Goal: Complete Application Form: Complete application form

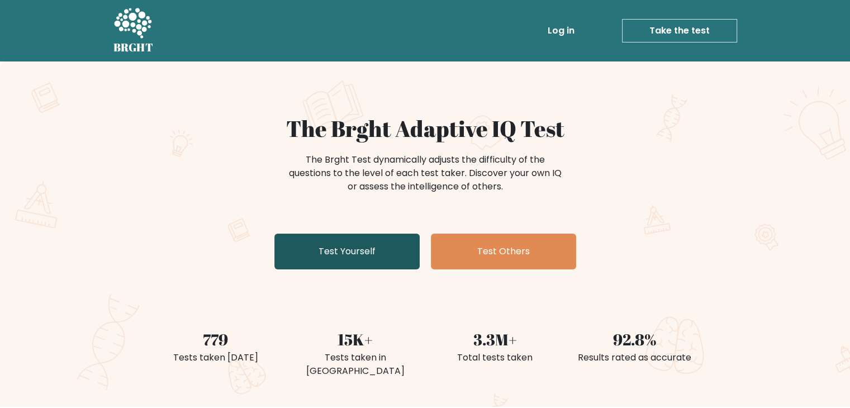
click at [337, 252] on link "Test Yourself" at bounding box center [346, 252] width 145 height 36
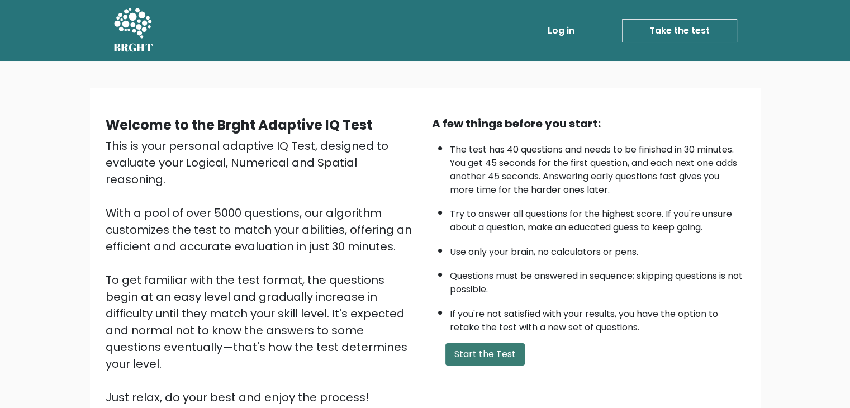
click at [469, 351] on button "Start the Test" at bounding box center [484, 354] width 79 height 22
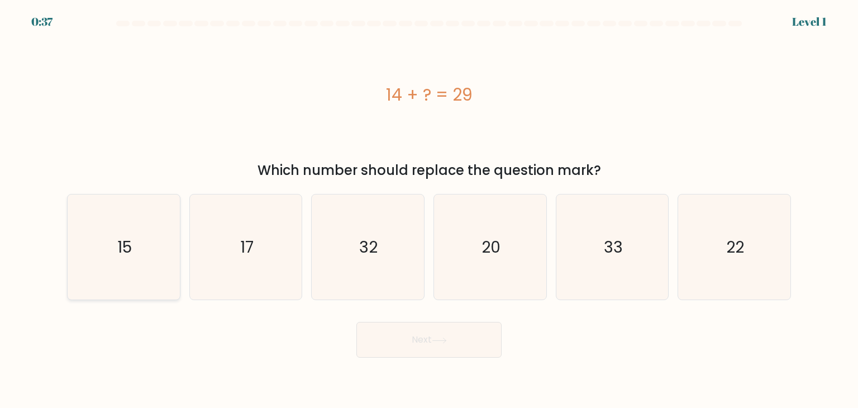
click at [114, 241] on icon "15" at bounding box center [123, 246] width 105 height 105
click at [429, 209] on input "a. 15" at bounding box center [429, 207] width 1 height 6
radio input "true"
click at [425, 341] on button "Next" at bounding box center [428, 340] width 145 height 36
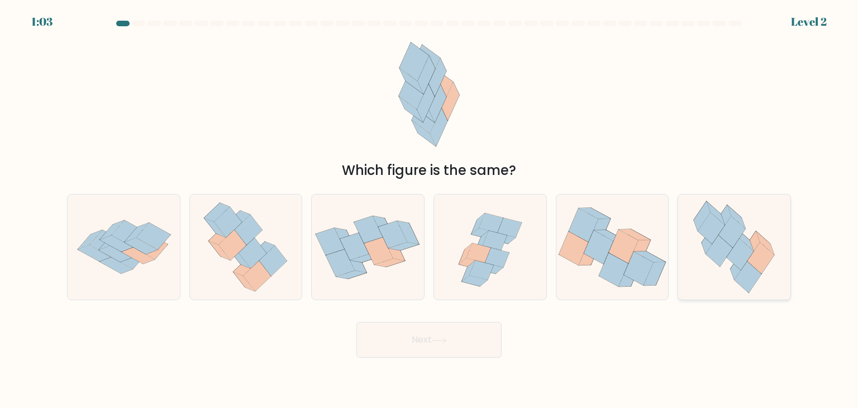
click at [736, 259] on icon at bounding box center [740, 254] width 27 height 31
click at [430, 209] on input "f." at bounding box center [429, 207] width 1 height 6
radio input "true"
click at [411, 342] on button "Next" at bounding box center [428, 340] width 145 height 36
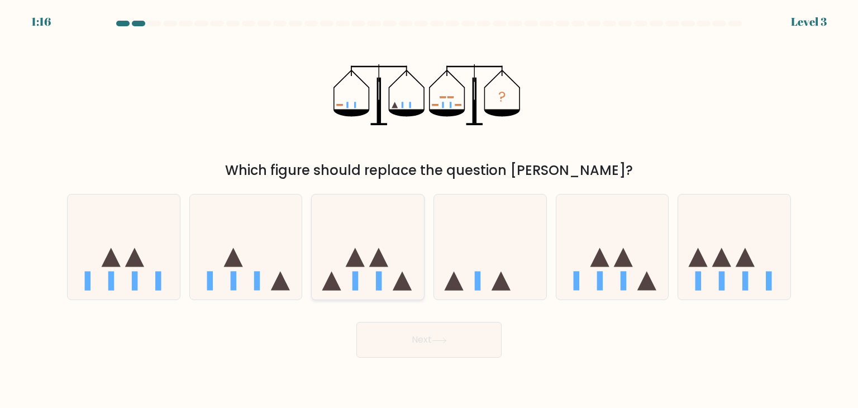
click at [373, 258] on icon at bounding box center [368, 247] width 112 height 93
click at [429, 209] on input "c." at bounding box center [429, 207] width 1 height 6
radio input "true"
click at [413, 341] on button "Next" at bounding box center [428, 340] width 145 height 36
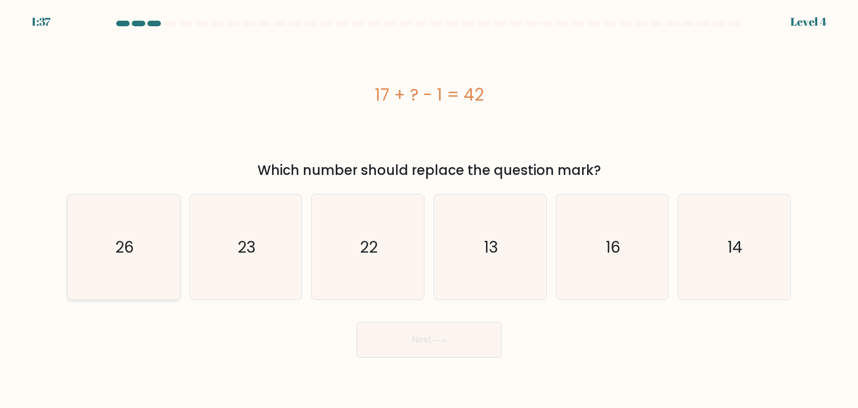
click at [125, 251] on text "26" at bounding box center [124, 247] width 19 height 22
click at [429, 209] on input "a. 26" at bounding box center [429, 207] width 1 height 6
radio input "true"
click at [407, 338] on button "Next" at bounding box center [428, 340] width 145 height 36
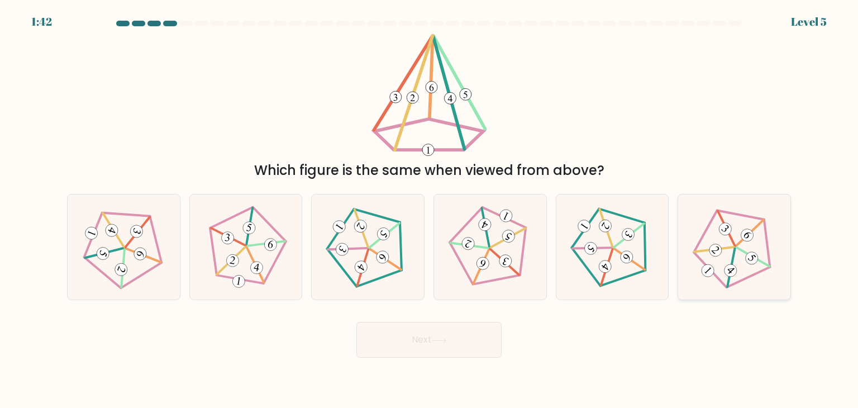
click at [736, 245] on 537 at bounding box center [727, 228] width 34 height 35
click at [430, 209] on input "f." at bounding box center [429, 207] width 1 height 6
radio input "true"
click at [413, 337] on button "Next" at bounding box center [428, 340] width 145 height 36
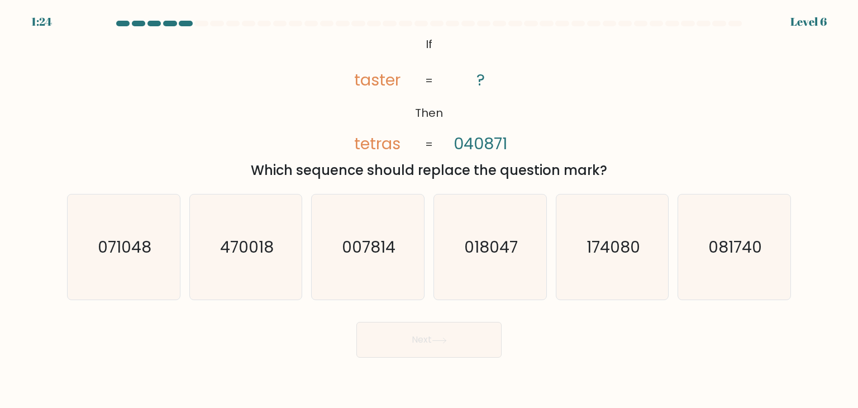
click at [420, 327] on button "Next" at bounding box center [428, 340] width 145 height 36
click at [602, 102] on div "@import url('https://fonts.googleapis.com/css?family=Abril+Fatface:400,100,100i…" at bounding box center [428, 107] width 737 height 147
click at [353, 249] on text "007814" at bounding box center [369, 247] width 54 height 22
click at [429, 209] on input "c. 007814" at bounding box center [429, 207] width 1 height 6
radio input "true"
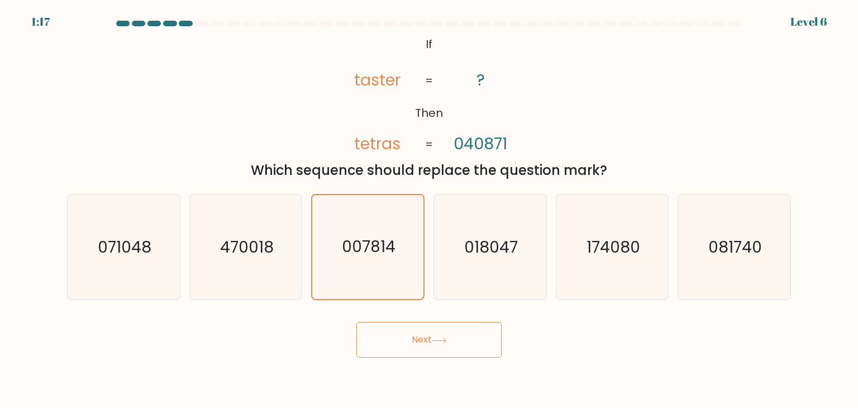
click at [417, 342] on button "Next" at bounding box center [428, 340] width 145 height 36
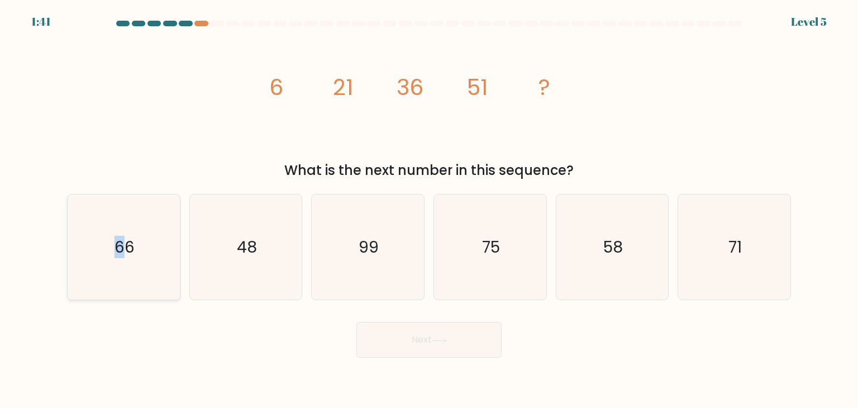
click at [120, 249] on text "66" at bounding box center [125, 247] width 20 height 22
click at [130, 254] on text "66" at bounding box center [125, 247] width 20 height 22
click at [429, 209] on input "a. 66" at bounding box center [429, 207] width 1 height 6
radio input "true"
click at [426, 343] on button "Next" at bounding box center [428, 340] width 145 height 36
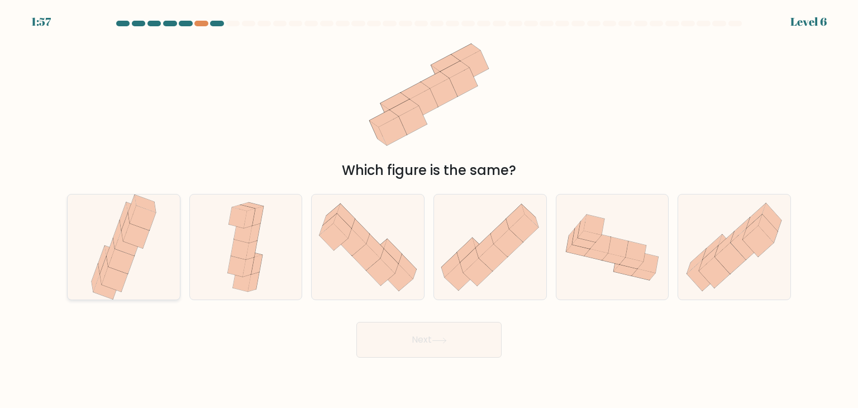
click at [118, 256] on icon at bounding box center [121, 261] width 26 height 25
click at [429, 209] on input "a." at bounding box center [429, 207] width 1 height 6
radio input "true"
click at [420, 339] on button "Next" at bounding box center [428, 340] width 145 height 36
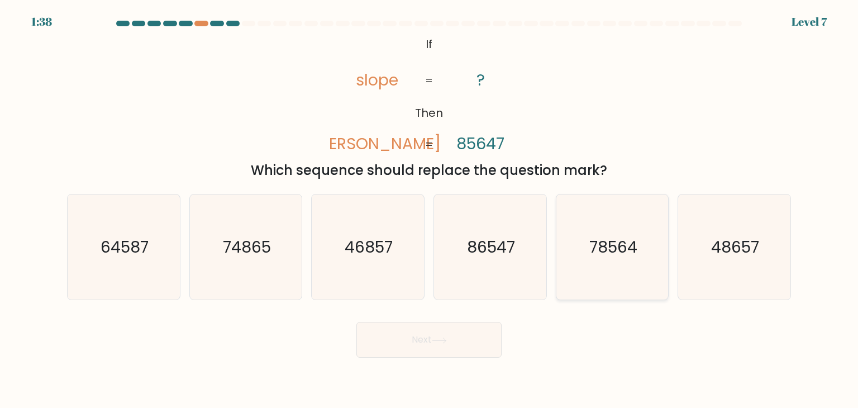
click at [607, 247] on text "78564" at bounding box center [613, 247] width 48 height 22
click at [430, 209] on input "e. 78564" at bounding box center [429, 207] width 1 height 6
radio input "true"
click at [415, 336] on button "Next" at bounding box center [428, 340] width 145 height 36
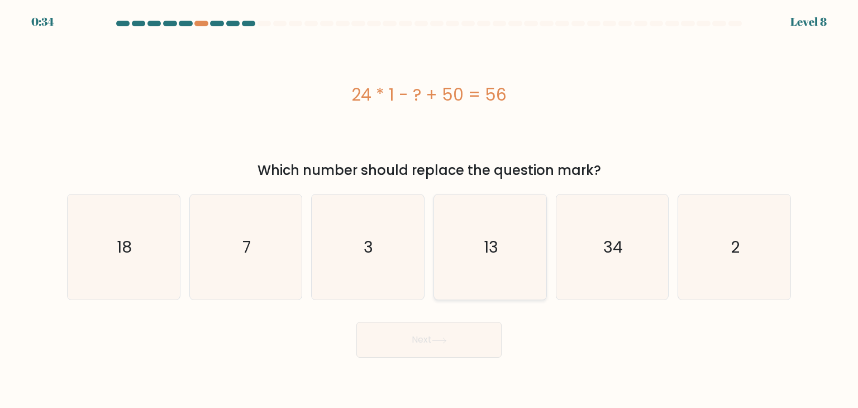
click at [494, 237] on text "13" at bounding box center [491, 247] width 15 height 22
click at [430, 209] on input "d. 13" at bounding box center [429, 207] width 1 height 6
radio input "true"
click at [424, 339] on button "Next" at bounding box center [428, 340] width 145 height 36
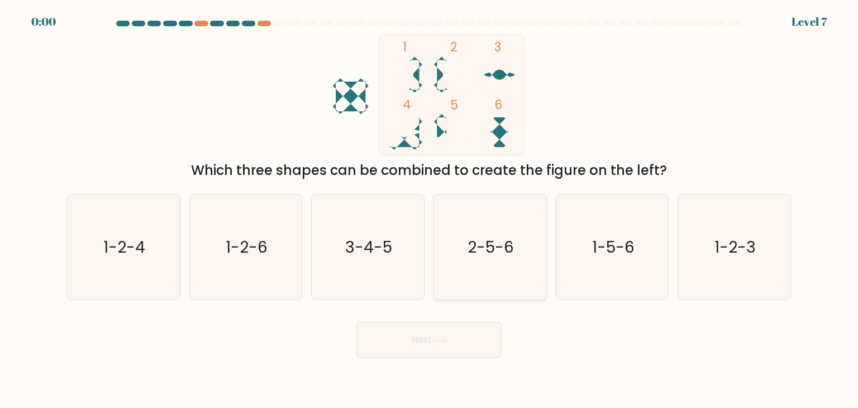
click at [492, 251] on text "2-5-6" at bounding box center [491, 247] width 46 height 22
click at [430, 209] on input "d. 2-5-6" at bounding box center [429, 207] width 1 height 6
radio input "true"
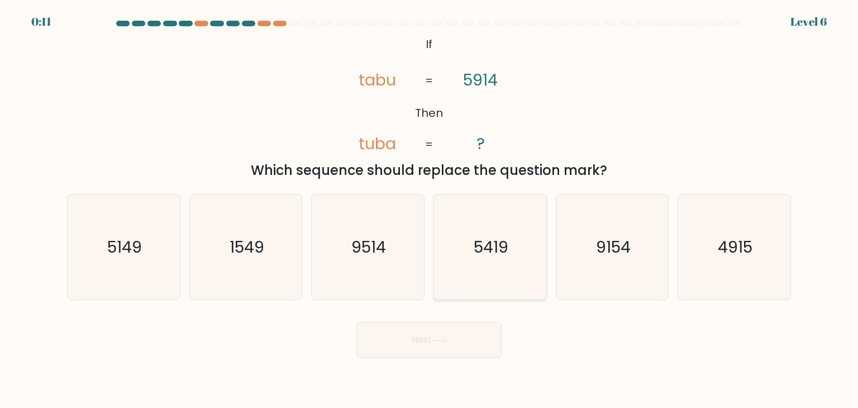
click at [491, 249] on text "5419" at bounding box center [491, 247] width 35 height 22
click at [430, 209] on input "d. 5419" at bounding box center [429, 207] width 1 height 6
radio input "true"
click at [420, 336] on button "Next" at bounding box center [428, 340] width 145 height 36
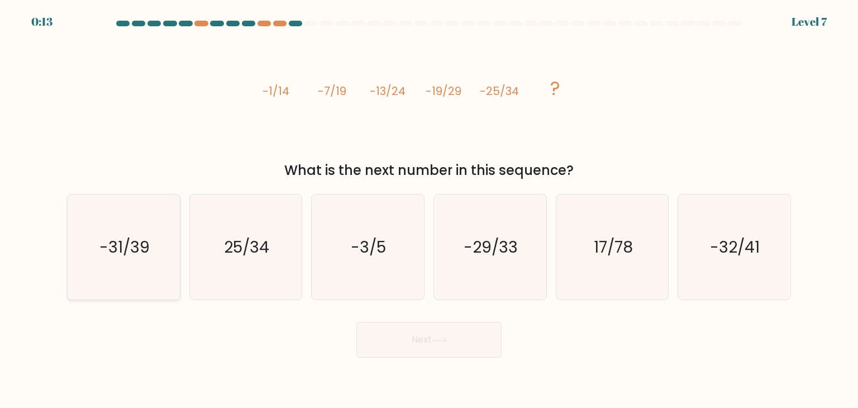
click at [121, 237] on text "-31/39" at bounding box center [124, 247] width 50 height 22
click at [429, 209] on input "a. -31/39" at bounding box center [429, 207] width 1 height 6
radio input "true"
click at [417, 344] on button "Next" at bounding box center [428, 340] width 145 height 36
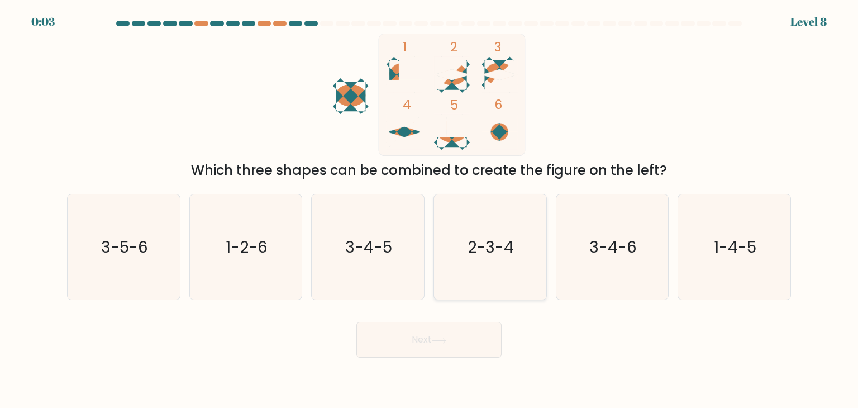
click at [484, 246] on text "2-3-4" at bounding box center [491, 247] width 46 height 22
click at [430, 209] on input "d. 2-3-4" at bounding box center [429, 207] width 1 height 6
radio input "true"
click at [413, 340] on button "Next" at bounding box center [428, 340] width 145 height 36
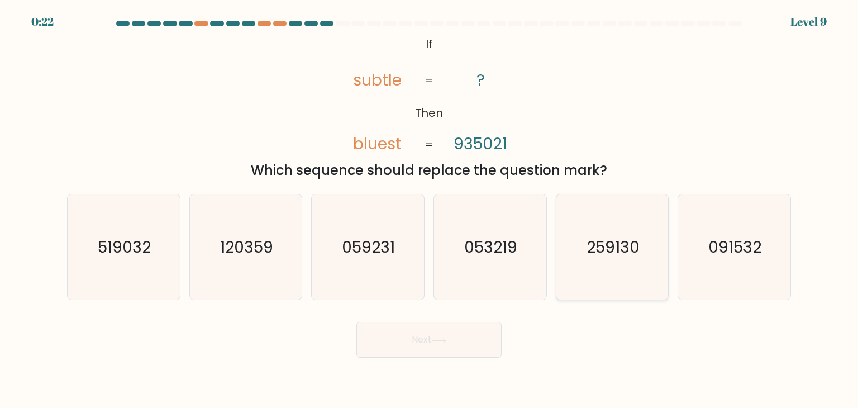
click at [597, 249] on text "259130" at bounding box center [613, 247] width 53 height 22
click at [430, 209] on input "e. 259130" at bounding box center [429, 207] width 1 height 6
radio input "true"
click at [422, 340] on button "Next" at bounding box center [428, 340] width 145 height 36
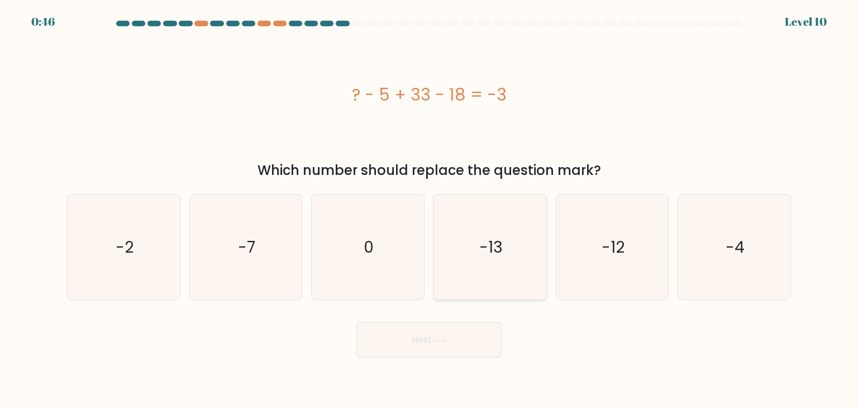
click at [489, 246] on text "-13" at bounding box center [490, 247] width 23 height 22
click at [430, 209] on input "d. -13" at bounding box center [429, 207] width 1 height 6
radio input "true"
click at [407, 340] on button "Next" at bounding box center [428, 340] width 145 height 36
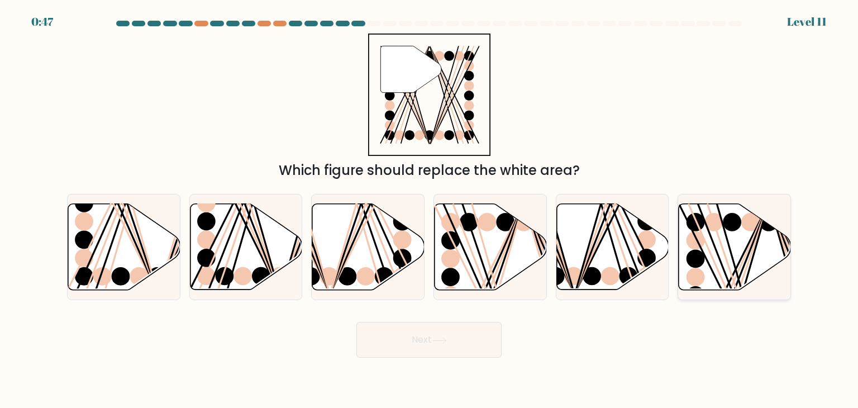
click at [742, 240] on icon at bounding box center [735, 247] width 112 height 86
click at [430, 209] on input "f." at bounding box center [429, 207] width 1 height 6
radio input "true"
click at [418, 340] on button "Next" at bounding box center [428, 340] width 145 height 36
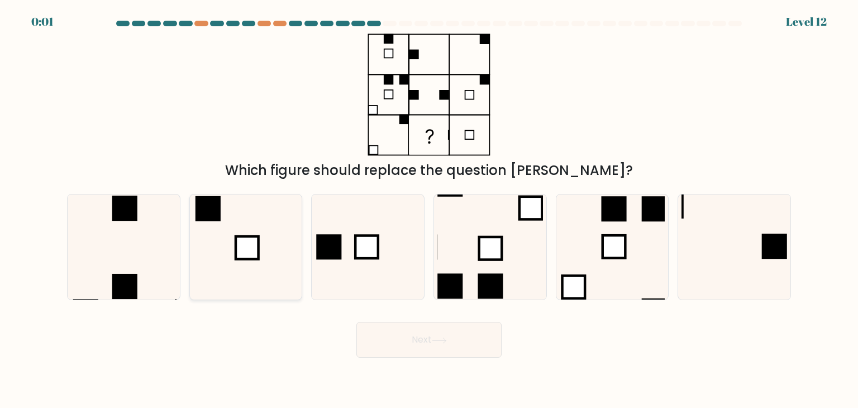
click at [231, 234] on icon at bounding box center [245, 246] width 105 height 105
click at [429, 209] on input "b." at bounding box center [429, 207] width 1 height 6
radio input "true"
click at [420, 346] on button "Next" at bounding box center [428, 340] width 145 height 36
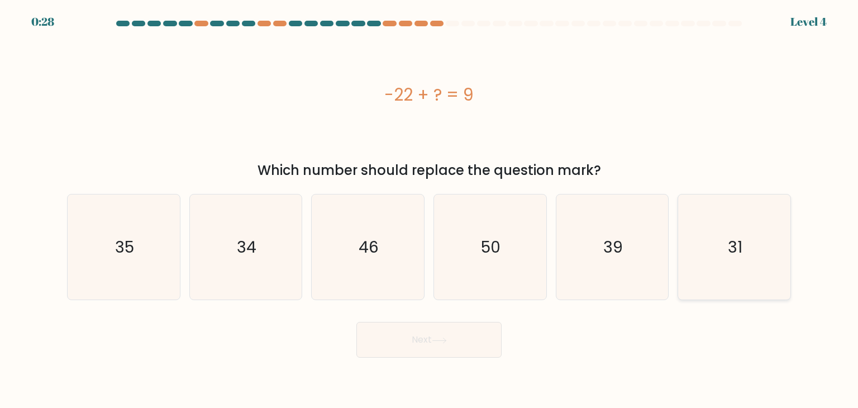
click at [734, 248] on text "31" at bounding box center [735, 247] width 15 height 22
click at [430, 209] on input "f. 31" at bounding box center [429, 207] width 1 height 6
radio input "true"
click at [435, 342] on icon at bounding box center [439, 340] width 15 height 6
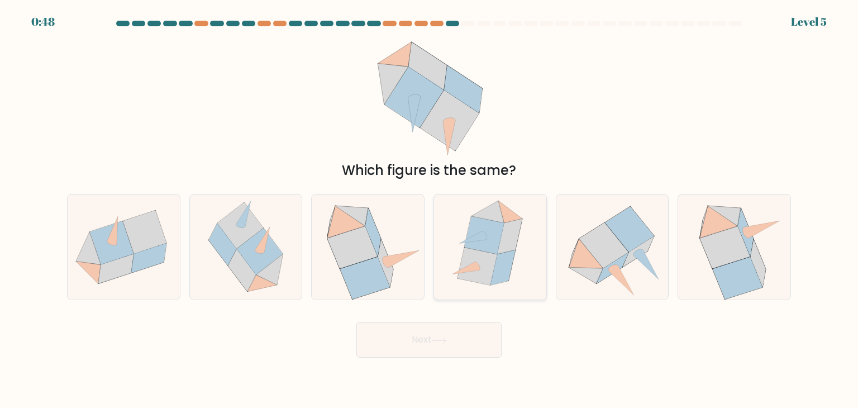
click at [492, 246] on icon at bounding box center [485, 234] width 40 height 37
click at [430, 209] on input "d." at bounding box center [429, 207] width 1 height 6
radio input "true"
click at [430, 338] on button "Next" at bounding box center [428, 340] width 145 height 36
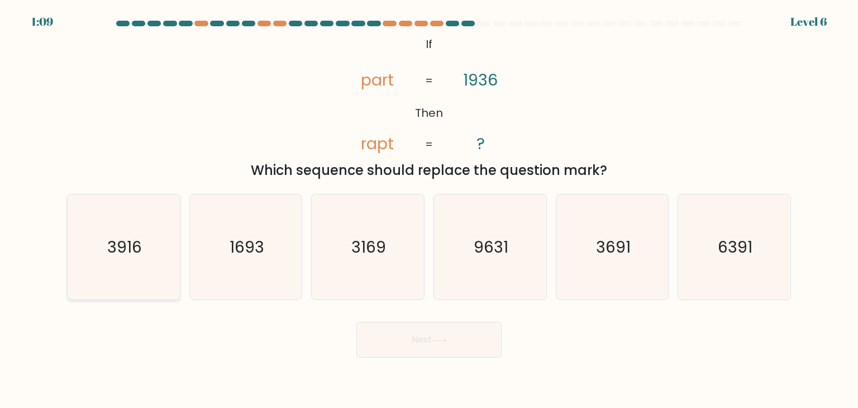
click at [121, 250] on text "3916" at bounding box center [124, 247] width 35 height 22
click at [429, 209] on input "a. 3916" at bounding box center [429, 207] width 1 height 6
radio input "true"
click at [422, 342] on button "Next" at bounding box center [428, 340] width 145 height 36
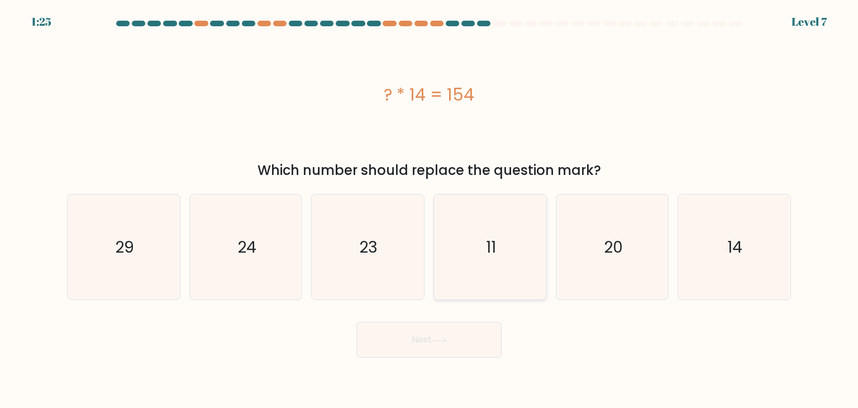
click at [489, 246] on text "11" at bounding box center [491, 247] width 10 height 22
click at [430, 209] on input "d. 11" at bounding box center [429, 207] width 1 height 6
radio input "true"
click at [422, 341] on button "Next" at bounding box center [428, 340] width 145 height 36
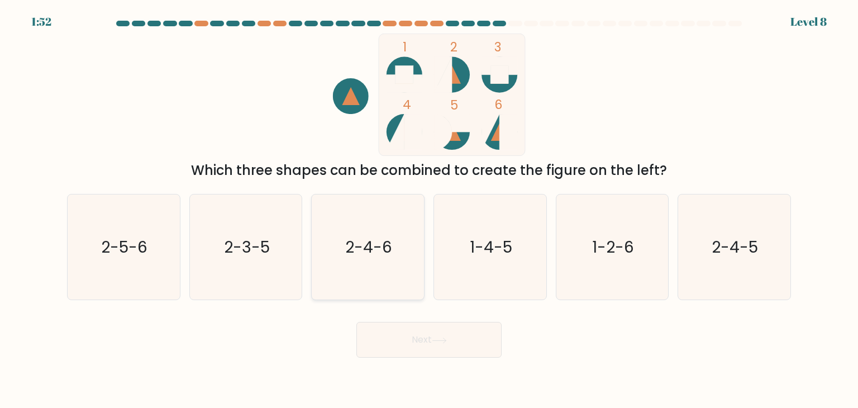
click at [360, 249] on text "2-4-6" at bounding box center [369, 247] width 47 height 22
click at [429, 209] on input "c. 2-4-6" at bounding box center [429, 207] width 1 height 6
radio input "true"
click at [415, 337] on button "Next" at bounding box center [428, 340] width 145 height 36
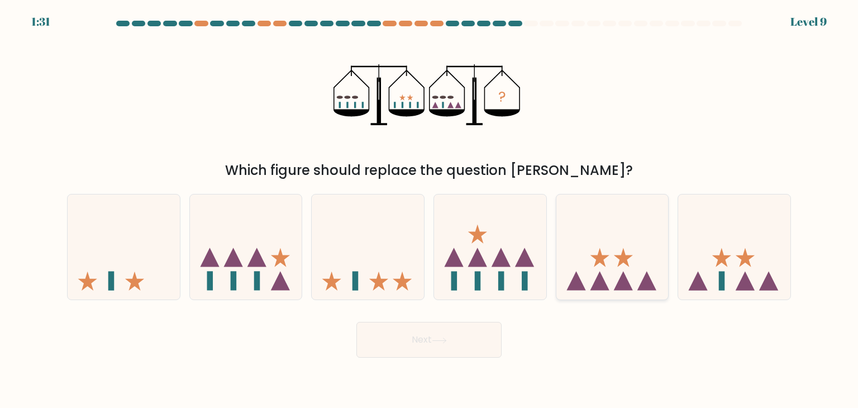
click at [616, 257] on icon at bounding box center [623, 257] width 19 height 19
click at [430, 209] on input "e." at bounding box center [429, 207] width 1 height 6
radio input "true"
click at [427, 339] on button "Next" at bounding box center [428, 340] width 145 height 36
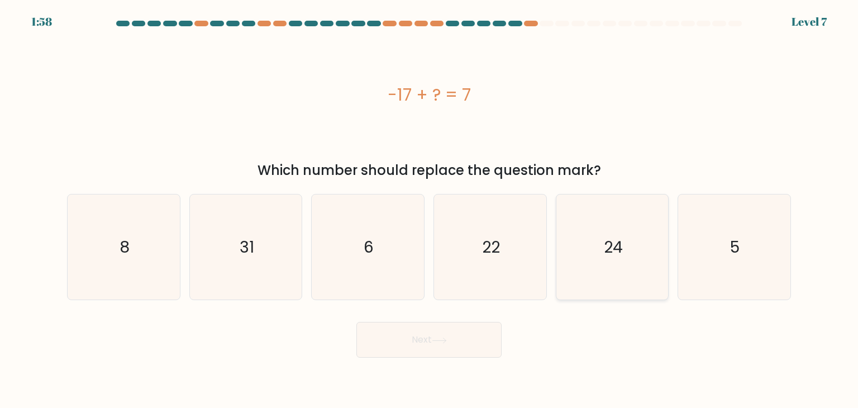
click at [601, 257] on icon "24" at bounding box center [612, 246] width 105 height 105
click at [430, 209] on input "e. 24" at bounding box center [429, 207] width 1 height 6
radio input "true"
click at [412, 334] on button "Next" at bounding box center [428, 340] width 145 height 36
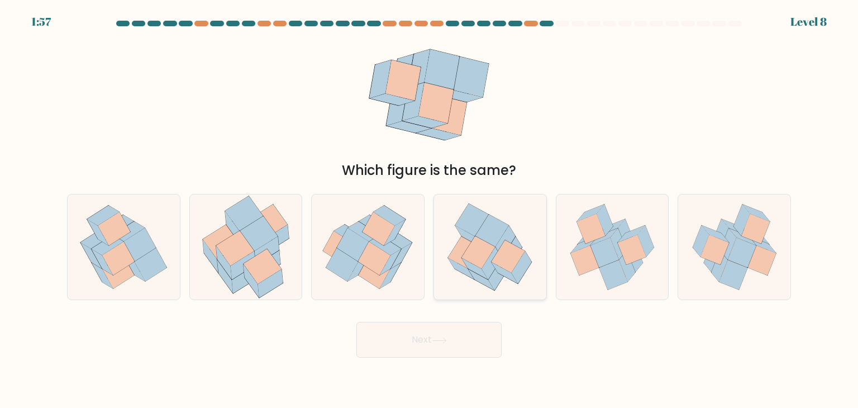
click at [487, 256] on icon at bounding box center [479, 252] width 34 height 32
click at [430, 209] on input "d." at bounding box center [429, 207] width 1 height 6
radio input "true"
click at [421, 344] on button "Next" at bounding box center [428, 340] width 145 height 36
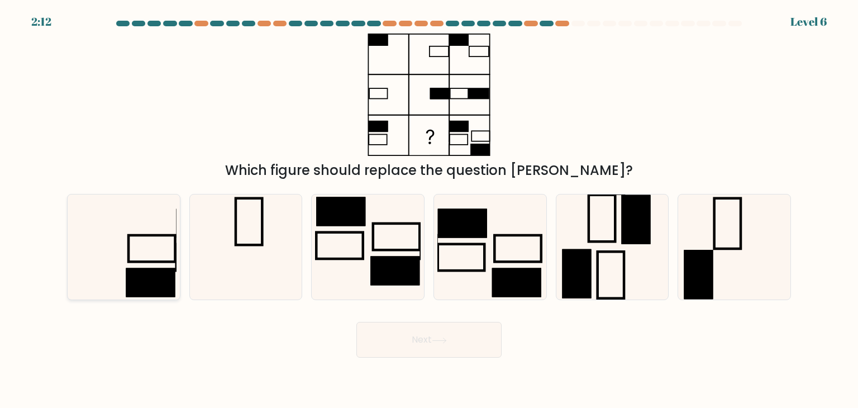
click at [141, 266] on icon at bounding box center [123, 246] width 105 height 105
click at [429, 209] on input "a." at bounding box center [429, 207] width 1 height 6
radio input "true"
click at [417, 340] on button "Next" at bounding box center [428, 340] width 145 height 36
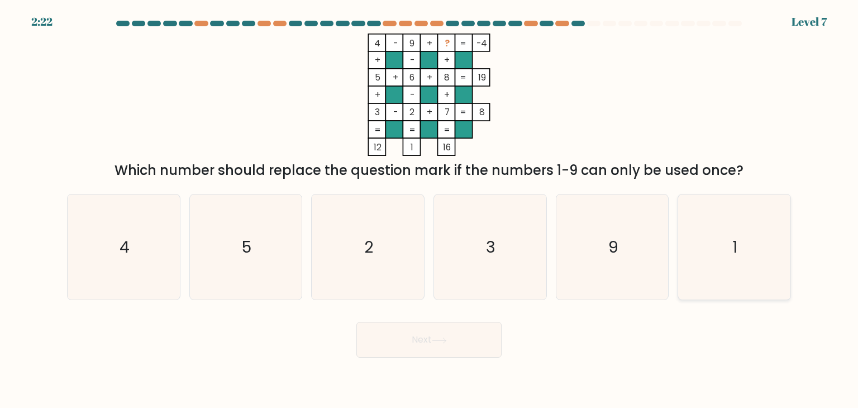
click at [734, 240] on text "1" at bounding box center [735, 247] width 5 height 22
click at [414, 345] on button "Next" at bounding box center [428, 340] width 145 height 36
click at [716, 231] on icon "1" at bounding box center [734, 246] width 105 height 105
click at [430, 209] on input "f. 1" at bounding box center [429, 207] width 1 height 6
radio input "true"
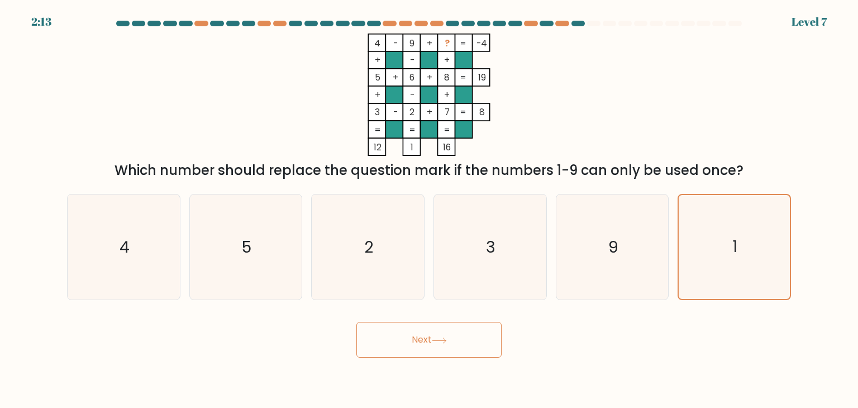
click at [411, 334] on button "Next" at bounding box center [428, 340] width 145 height 36
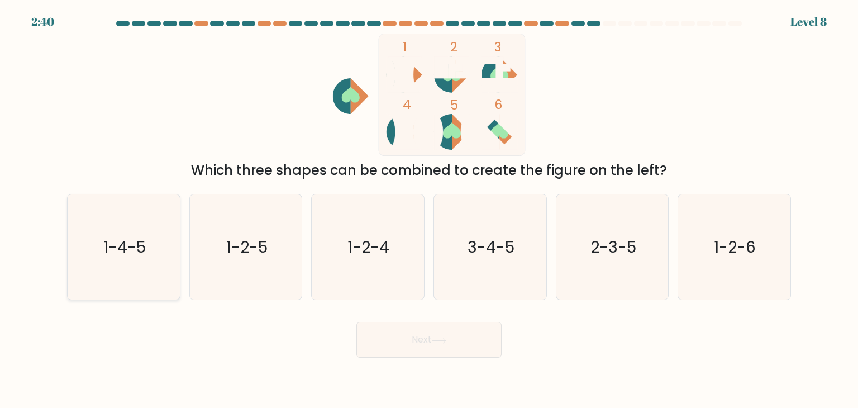
click at [132, 247] on text "1-4-5" at bounding box center [124, 247] width 42 height 22
click at [429, 209] on input "a. 1-4-5" at bounding box center [429, 207] width 1 height 6
radio input "true"
click at [417, 339] on button "Next" at bounding box center [428, 340] width 145 height 36
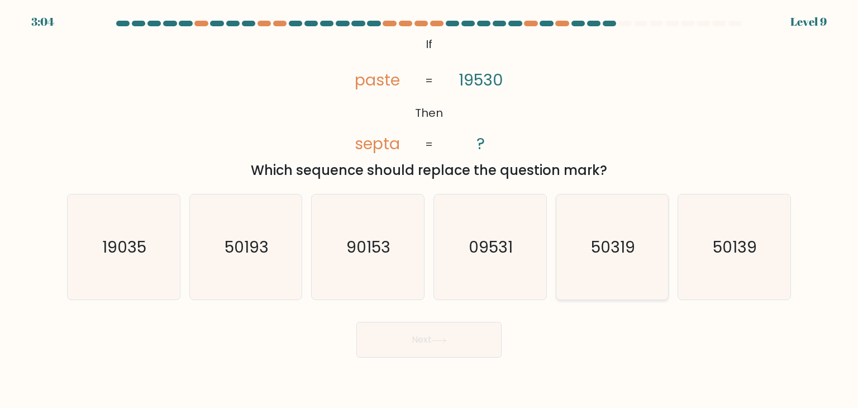
click at [608, 242] on text "50319" at bounding box center [613, 247] width 44 height 22
click at [430, 209] on input "e. 50319" at bounding box center [429, 207] width 1 height 6
radio input "true"
click at [720, 251] on text "50139" at bounding box center [735, 247] width 44 height 22
click at [430, 209] on input "f. 50139" at bounding box center [429, 207] width 1 height 6
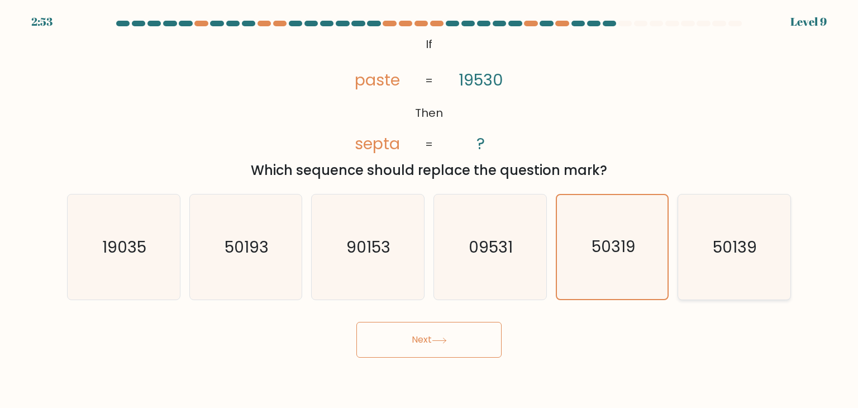
radio input "true"
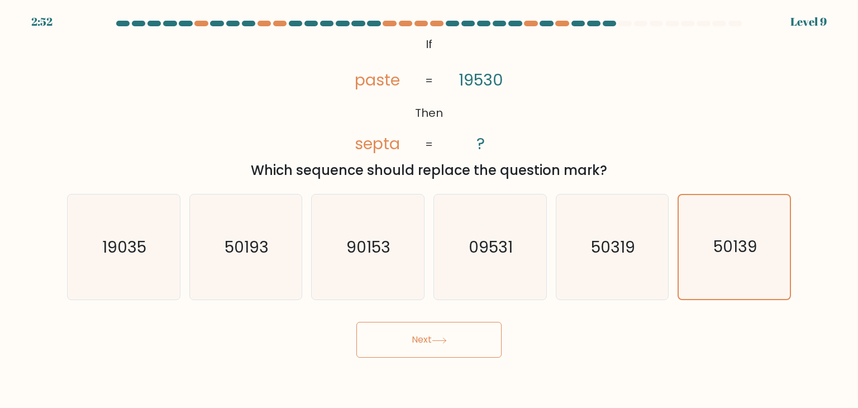
click at [428, 336] on button "Next" at bounding box center [428, 340] width 145 height 36
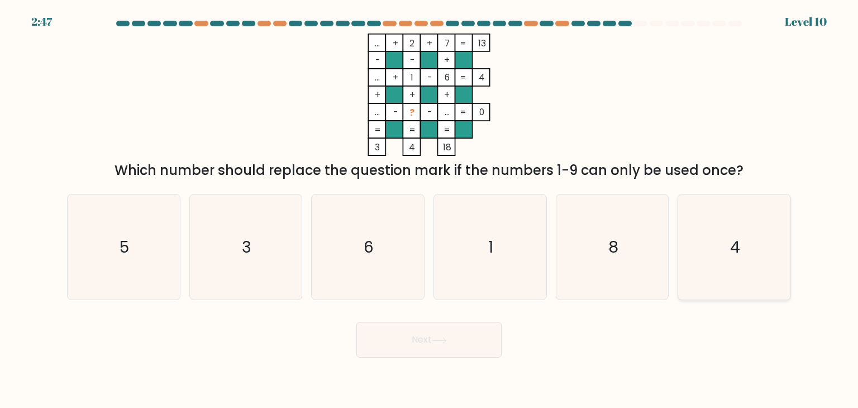
click at [734, 249] on text "4" at bounding box center [735, 247] width 10 height 22
click at [430, 209] on input "f. 4" at bounding box center [429, 207] width 1 height 6
radio input "true"
click at [420, 336] on button "Next" at bounding box center [428, 340] width 145 height 36
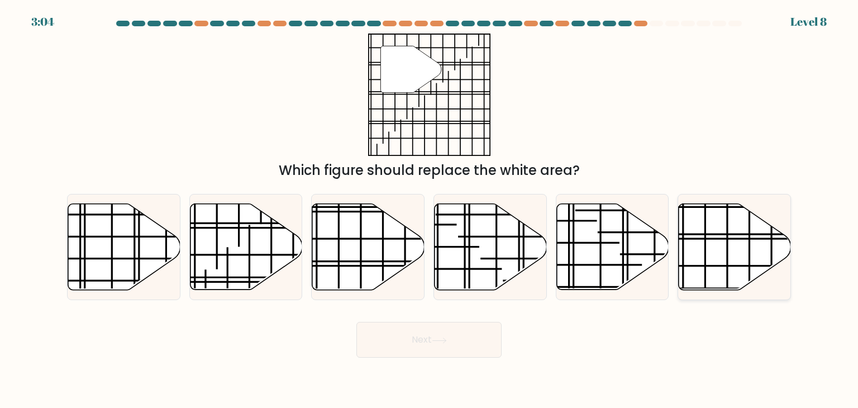
click at [701, 234] on line at bounding box center [770, 234] width 224 height 0
click at [430, 209] on input "f." at bounding box center [429, 207] width 1 height 6
radio input "true"
click at [422, 339] on button "Next" at bounding box center [428, 340] width 145 height 36
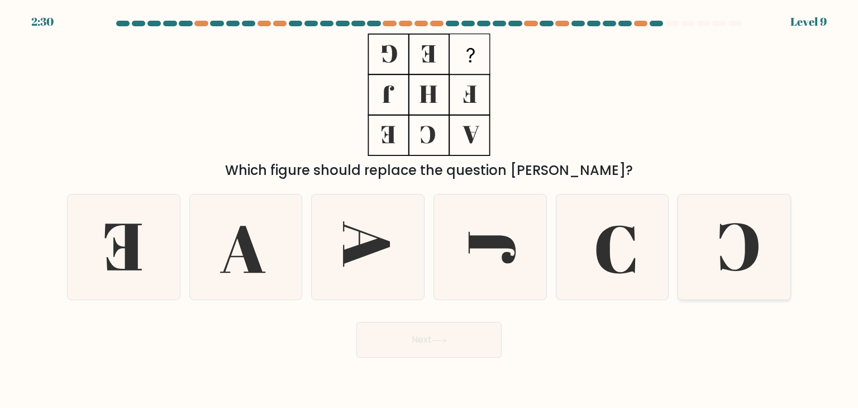
click at [727, 236] on icon at bounding box center [734, 246] width 105 height 105
click at [430, 209] on input "f." at bounding box center [429, 207] width 1 height 6
radio input "true"
click at [416, 348] on button "Next" at bounding box center [428, 340] width 145 height 36
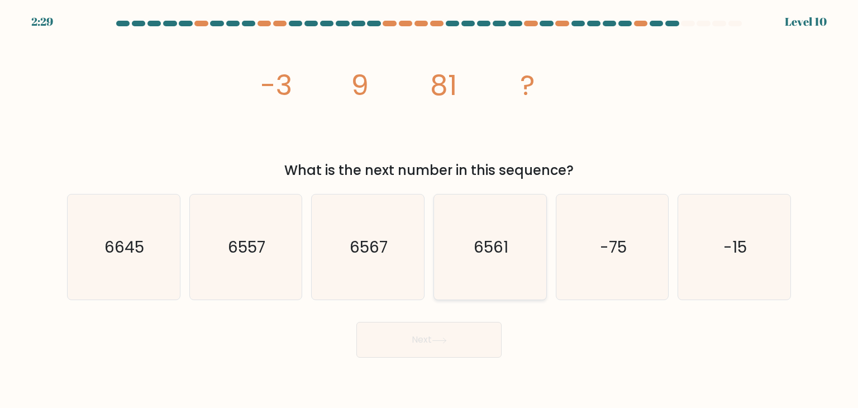
click at [501, 246] on text "6561" at bounding box center [491, 247] width 35 height 22
click at [430, 209] on input "d. 6561" at bounding box center [429, 207] width 1 height 6
radio input "true"
click at [418, 343] on button "Next" at bounding box center [428, 340] width 145 height 36
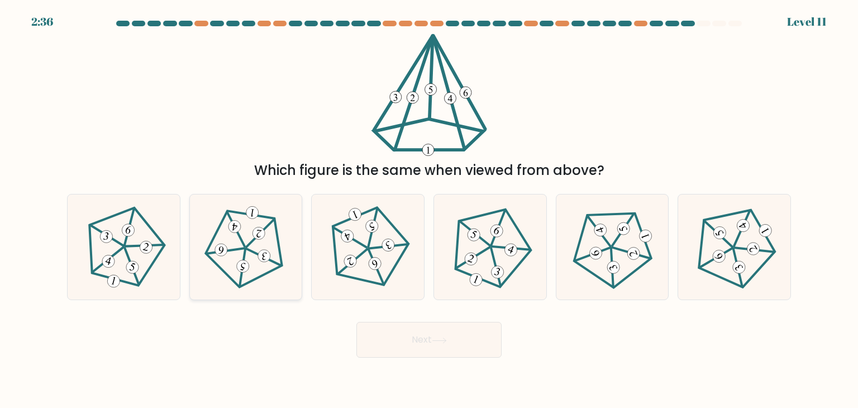
click at [247, 247] on icon at bounding box center [246, 247] width 84 height 84
click at [429, 209] on input "b." at bounding box center [429, 207] width 1 height 6
radio input "true"
click at [413, 337] on button "Next" at bounding box center [428, 340] width 145 height 36
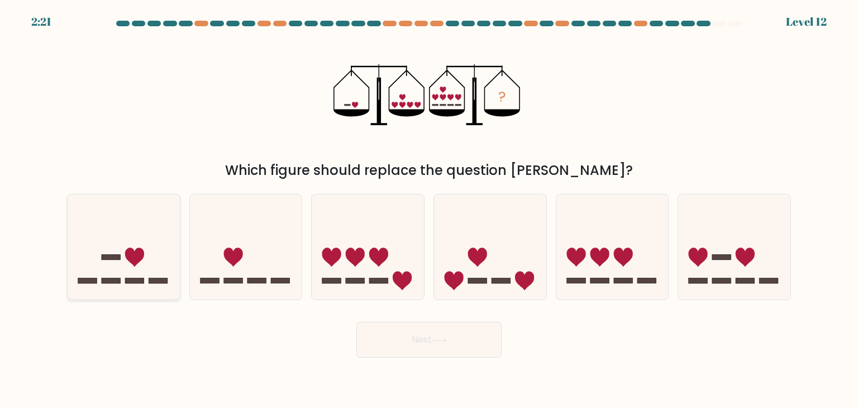
click at [127, 255] on icon at bounding box center [134, 257] width 19 height 19
click at [429, 209] on input "a." at bounding box center [429, 207] width 1 height 6
radio input "true"
click at [418, 336] on button "Next" at bounding box center [428, 340] width 145 height 36
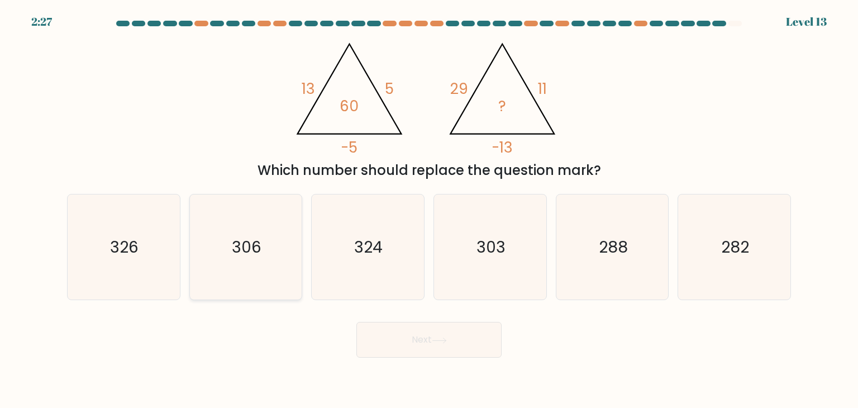
click at [250, 241] on text "306" at bounding box center [247, 247] width 30 height 22
click at [429, 209] on input "b. 306" at bounding box center [429, 207] width 1 height 6
radio input "true"
click at [422, 335] on button "Next" at bounding box center [428, 340] width 145 height 36
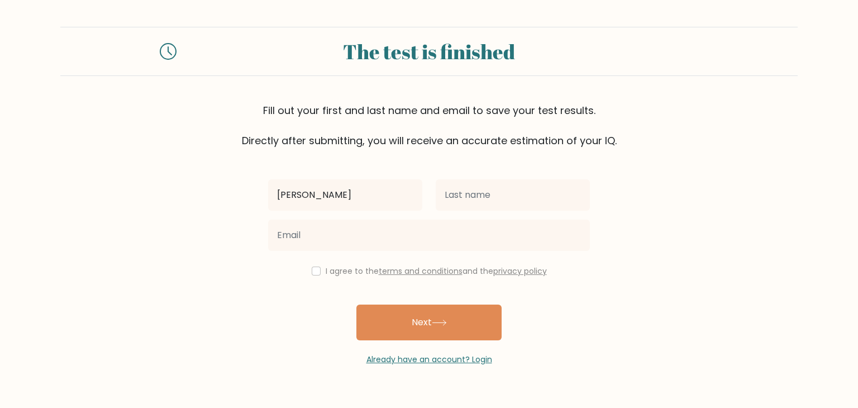
type input "[PERSON_NAME]"
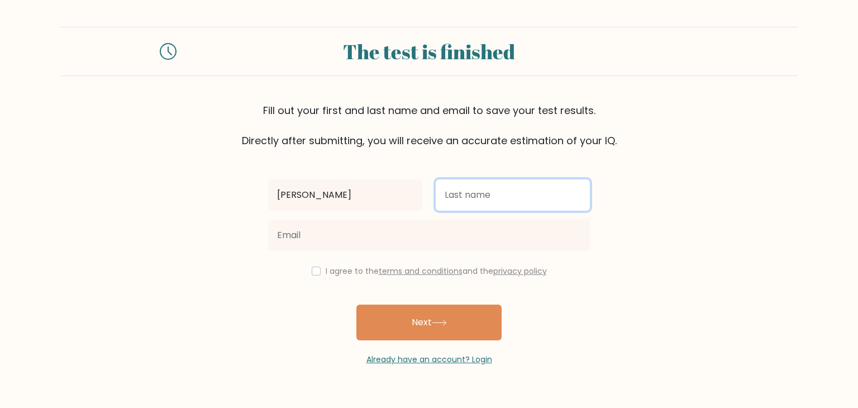
click at [456, 193] on input "text" at bounding box center [513, 194] width 154 height 31
type input "jong"
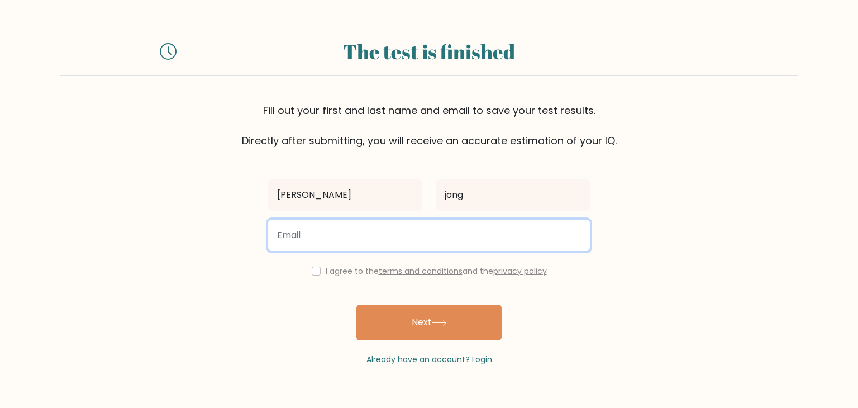
click at [367, 231] on input "email" at bounding box center [429, 235] width 322 height 31
type input "[EMAIL_ADDRESS][DOMAIN_NAME]"
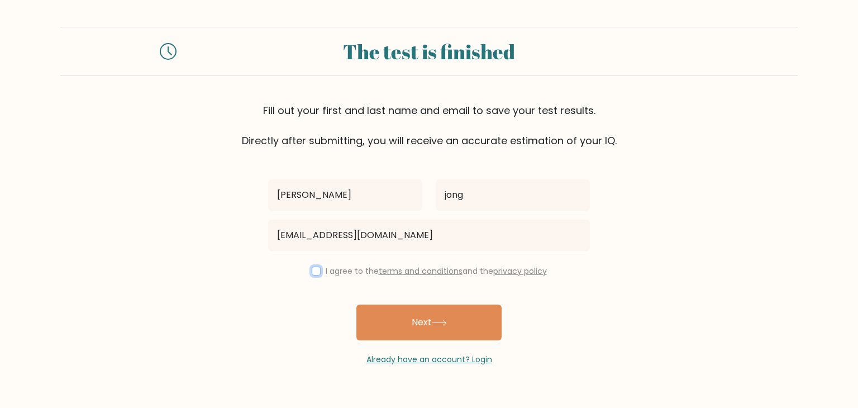
drag, startPoint x: 312, startPoint y: 269, endPoint x: 321, endPoint y: 280, distance: 14.3
click at [312, 269] on input "checkbox" at bounding box center [316, 270] width 9 height 9
checkbox input "true"
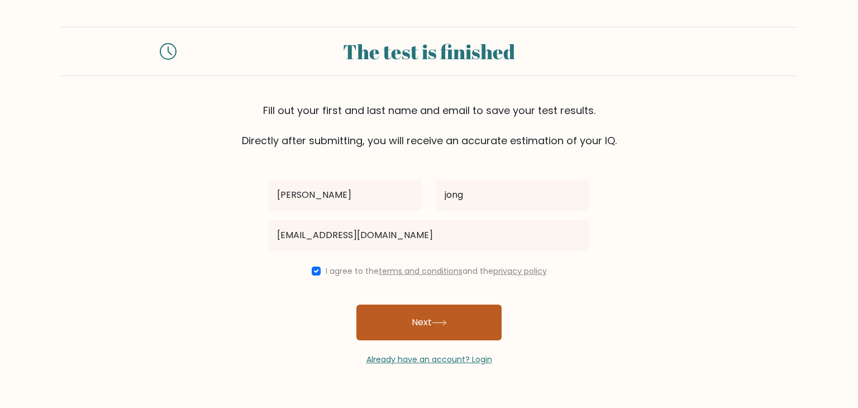
click at [411, 321] on button "Next" at bounding box center [428, 322] width 145 height 36
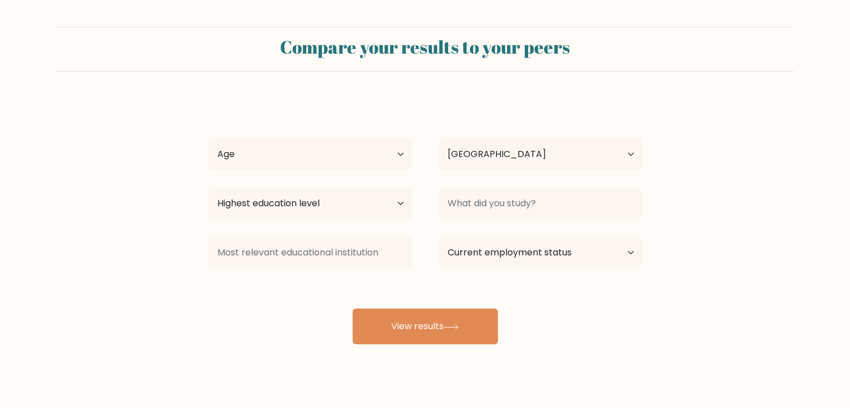
select select "LK"
click at [399, 151] on select "Age Under [DEMOGRAPHIC_DATA] [DEMOGRAPHIC_DATA] [DEMOGRAPHIC_DATA] [DEMOGRAPHIC…" at bounding box center [309, 154] width 203 height 31
select select "55_64"
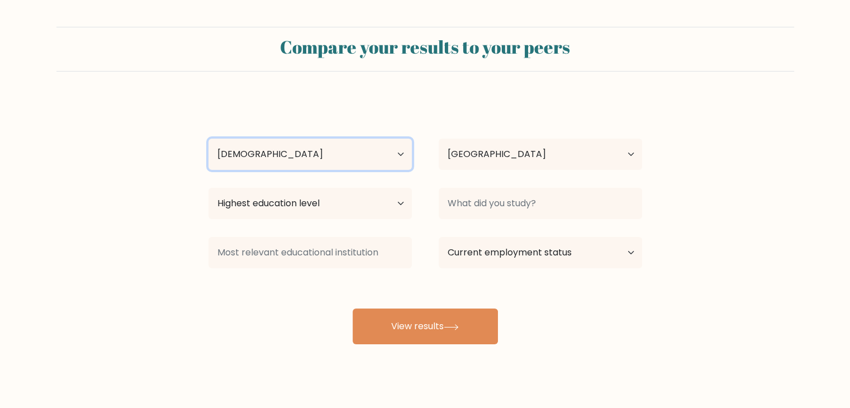
click at [208, 139] on select "Age Under [DEMOGRAPHIC_DATA] [DEMOGRAPHIC_DATA] [DEMOGRAPHIC_DATA] [DEMOGRAPHIC…" at bounding box center [309, 154] width 203 height 31
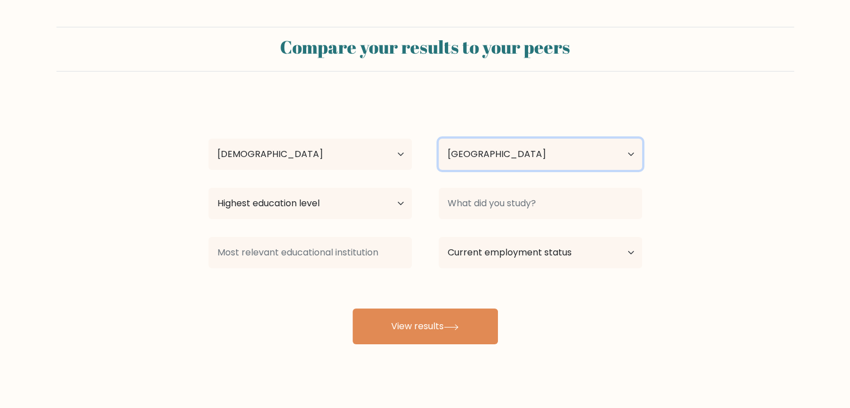
click at [630, 150] on select "Country [GEOGRAPHIC_DATA] [GEOGRAPHIC_DATA] [GEOGRAPHIC_DATA] [US_STATE] [GEOGR…" at bounding box center [540, 154] width 203 height 31
select select "KR"
click at [439, 139] on select "Country [GEOGRAPHIC_DATA] [GEOGRAPHIC_DATA] [GEOGRAPHIC_DATA] [US_STATE] [GEOGR…" at bounding box center [540, 154] width 203 height 31
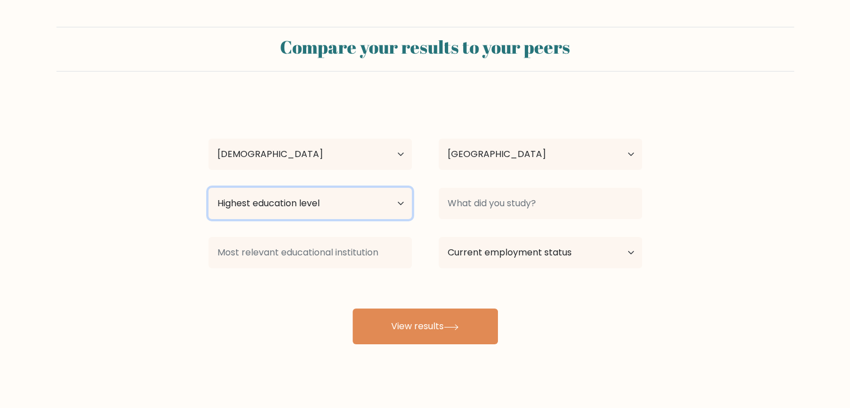
click at [401, 203] on select "Highest education level No schooling Primary Lower Secondary Upper Secondary Oc…" at bounding box center [309, 203] width 203 height 31
select select "masters_degree"
click at [208, 188] on select "Highest education level No schooling Primary Lower Secondary Upper Secondary Oc…" at bounding box center [309, 203] width 203 height 31
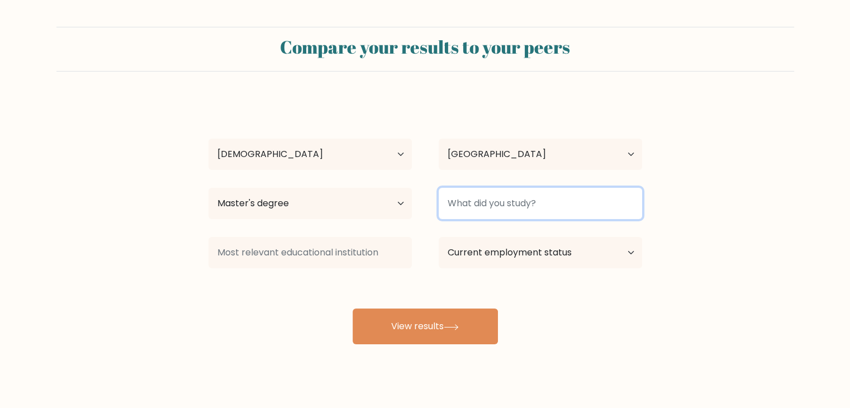
click at [509, 200] on input at bounding box center [540, 203] width 203 height 31
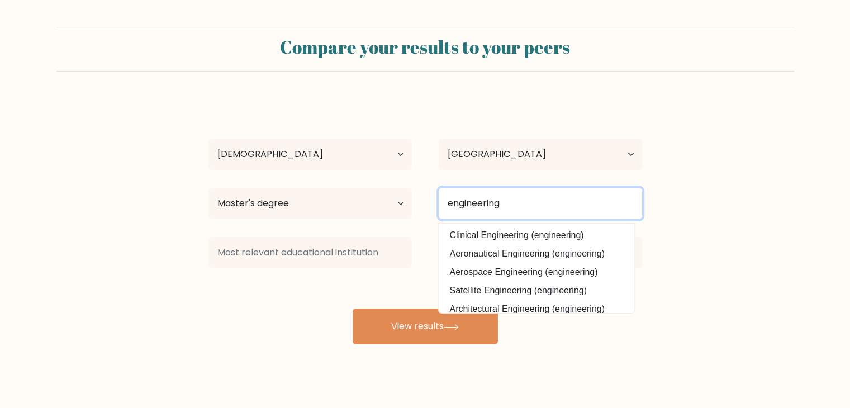
type input "engineering"
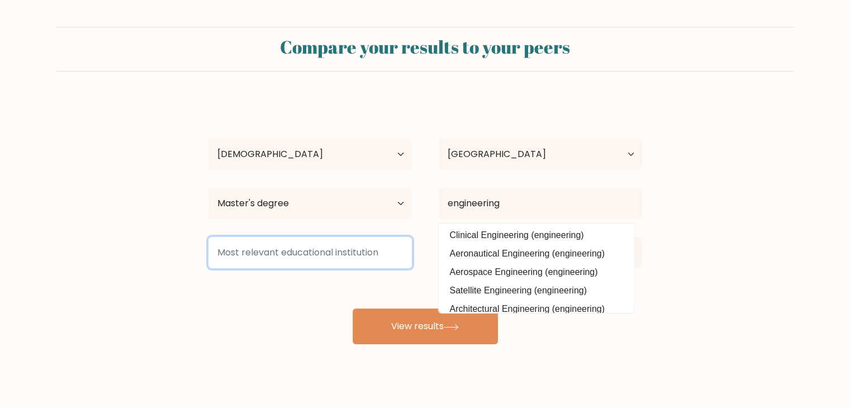
click at [300, 256] on input at bounding box center [309, 252] width 203 height 31
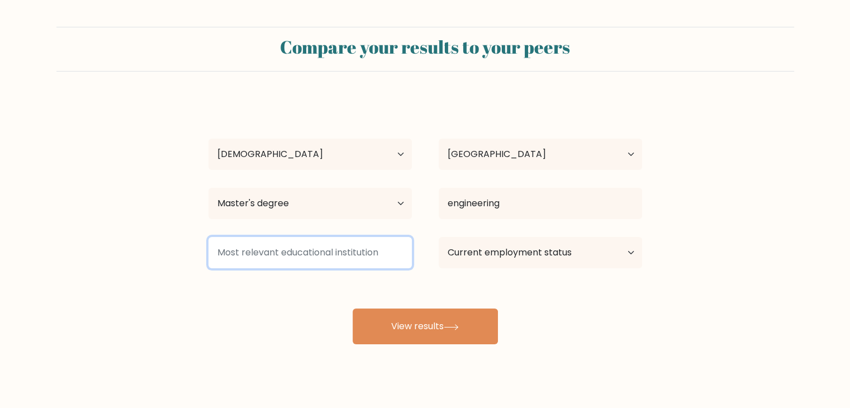
click at [335, 251] on input at bounding box center [309, 252] width 203 height 31
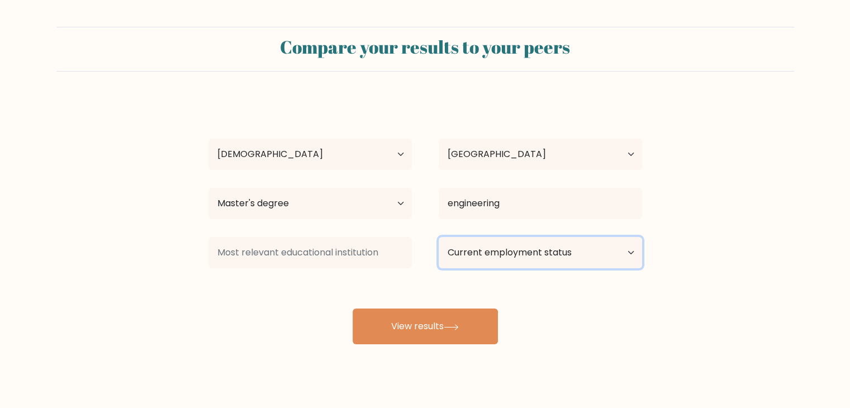
click at [633, 251] on select "Current employment status Employed Student Retired Other / prefer not to answer" at bounding box center [540, 252] width 203 height 31
select select "retired"
click at [439, 237] on select "Current employment status Employed Student Retired Other / prefer not to answer" at bounding box center [540, 252] width 203 height 31
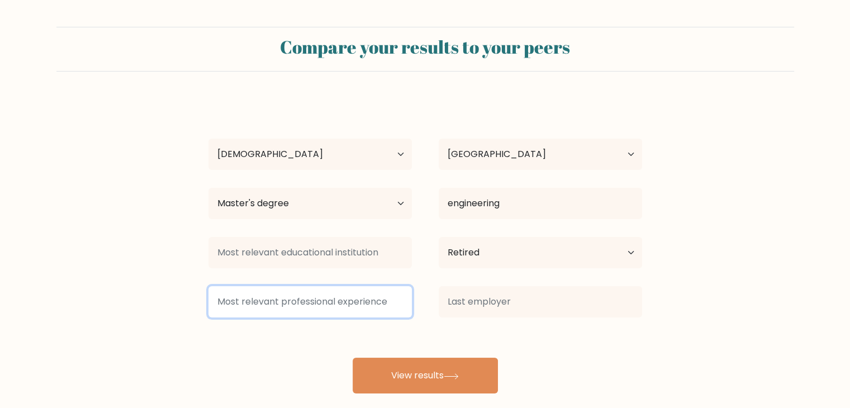
click at [355, 304] on input at bounding box center [309, 301] width 203 height 31
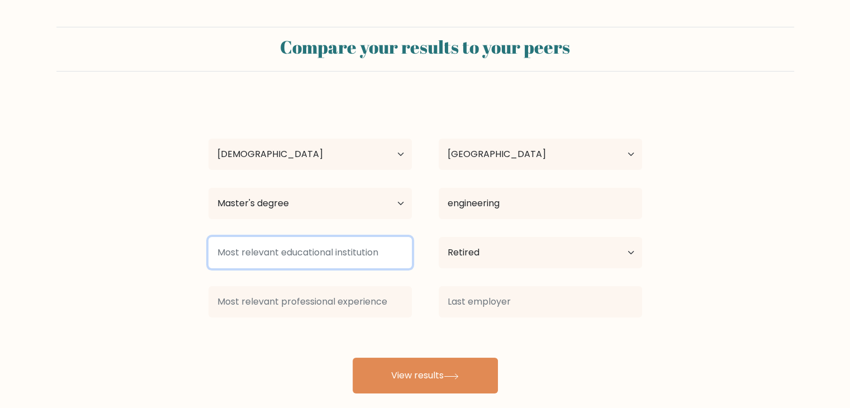
click at [276, 251] on input at bounding box center [309, 252] width 203 height 31
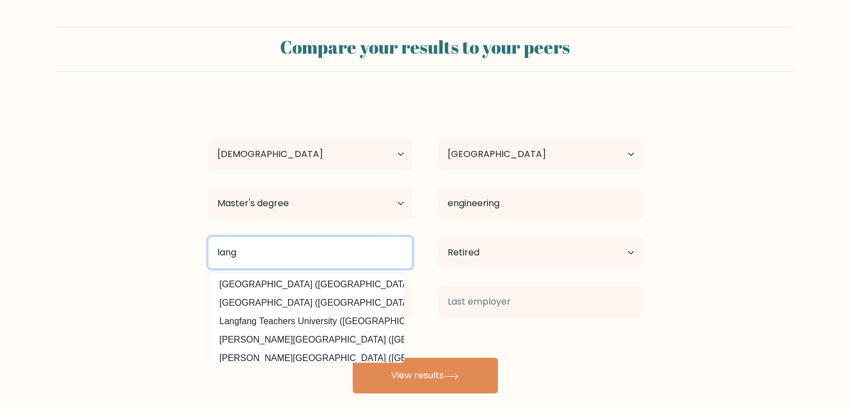
click at [241, 251] on input "lang" at bounding box center [309, 252] width 203 height 31
type input "l"
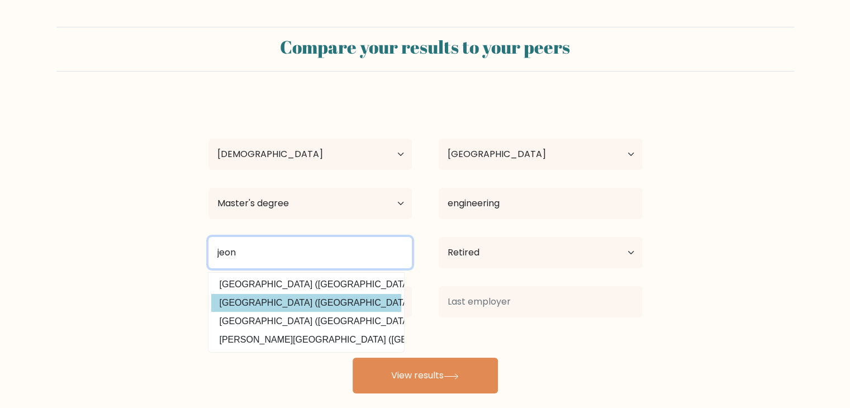
type input "jeon"
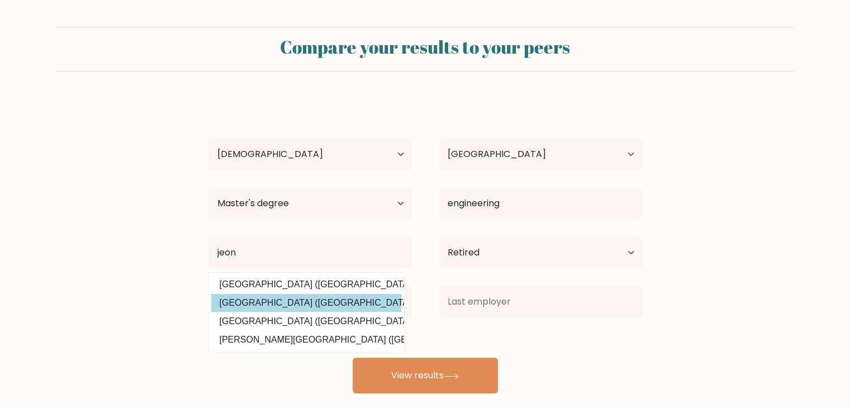
click at [248, 308] on div "[PERSON_NAME] Age Under [DEMOGRAPHIC_DATA] [DEMOGRAPHIC_DATA] [DEMOGRAPHIC_DATA…" at bounding box center [425, 245] width 447 height 295
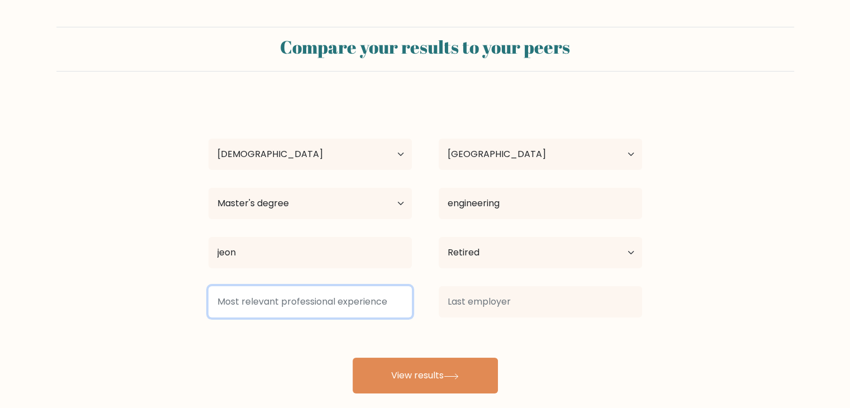
click at [278, 304] on input at bounding box center [309, 301] width 203 height 31
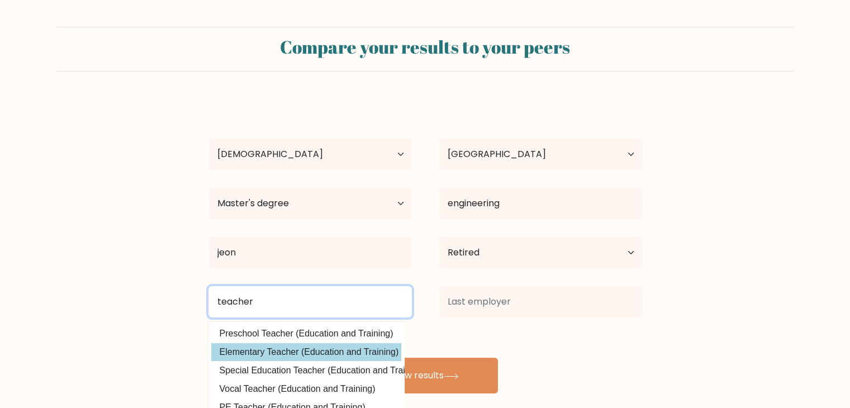
type input "teacher"
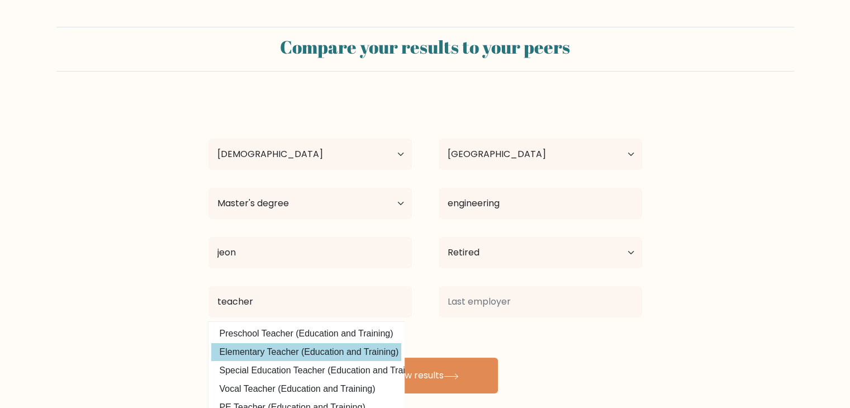
click at [240, 353] on div "[PERSON_NAME] Age Under [DEMOGRAPHIC_DATA] [DEMOGRAPHIC_DATA] [DEMOGRAPHIC_DATA…" at bounding box center [425, 245] width 447 height 295
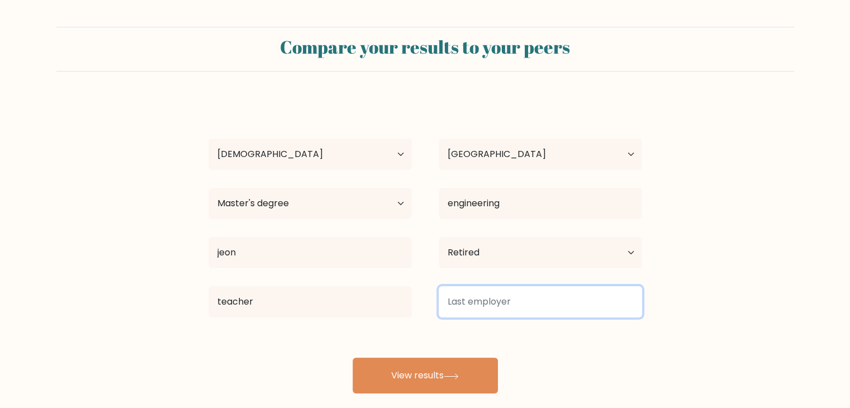
click at [487, 298] on input at bounding box center [540, 301] width 203 height 31
type input "d"
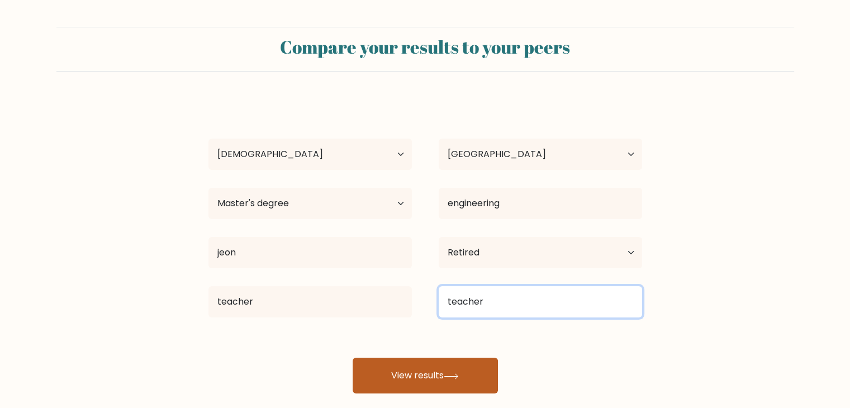
type input "teacher"
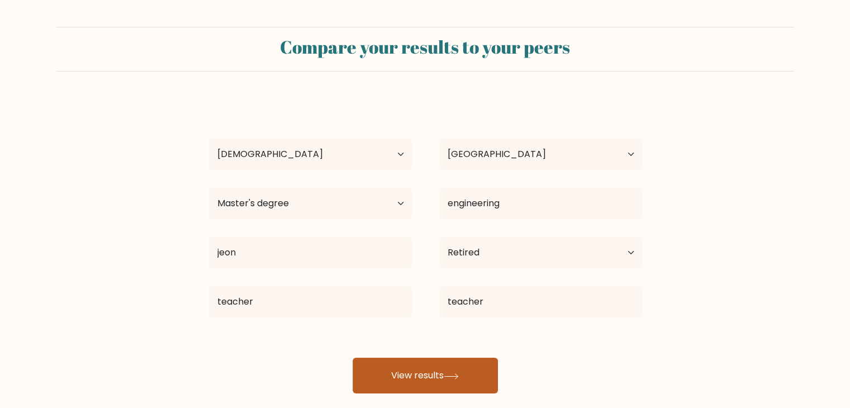
click at [418, 370] on button "View results" at bounding box center [425, 376] width 145 height 36
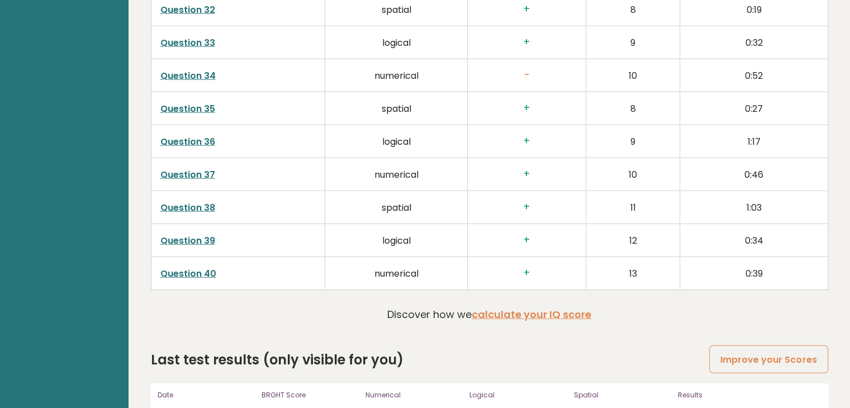
scroll to position [2818, 0]
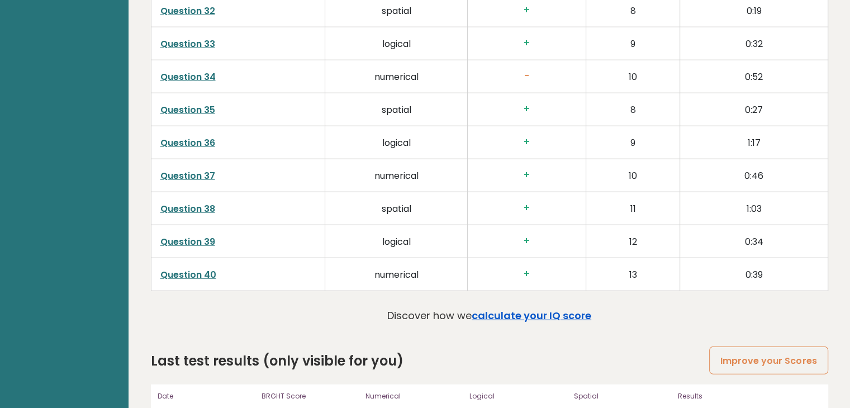
click at [504, 309] on link "calculate your IQ score" at bounding box center [532, 315] width 120 height 14
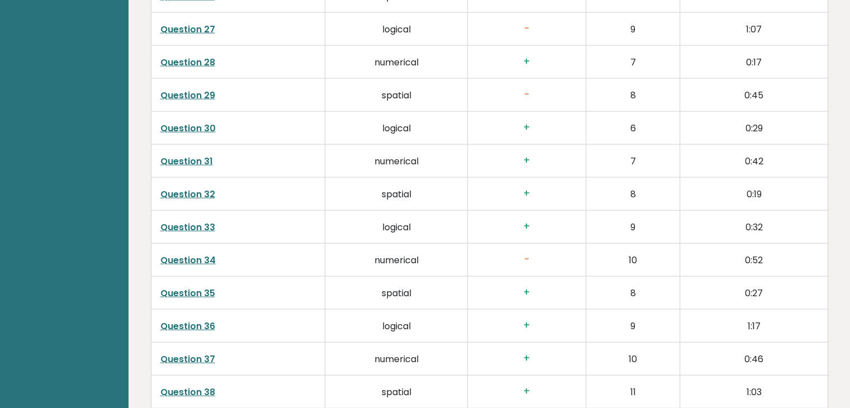
scroll to position [2633, 0]
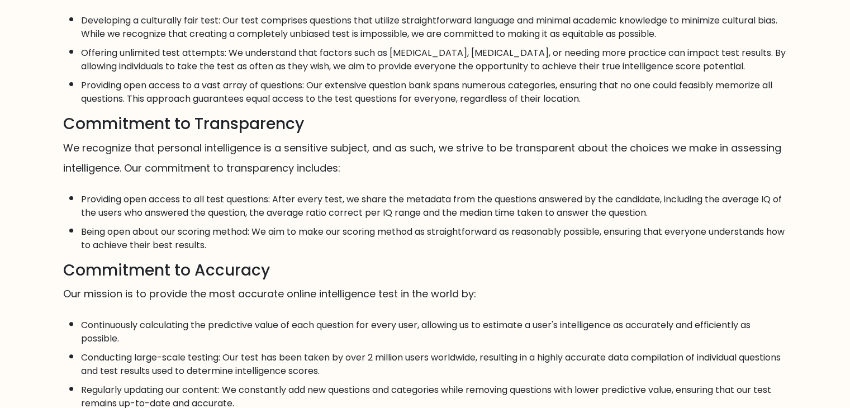
scroll to position [175, 0]
